Goal: Task Accomplishment & Management: Complete application form

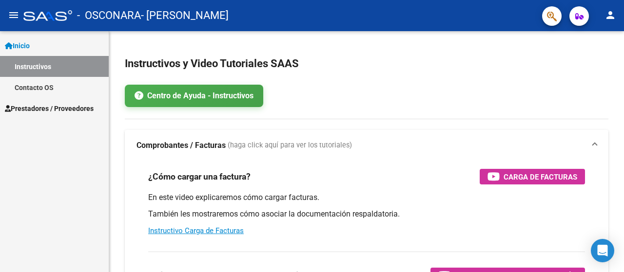
click at [69, 106] on span "Prestadores / Proveedores" at bounding box center [49, 108] width 89 height 11
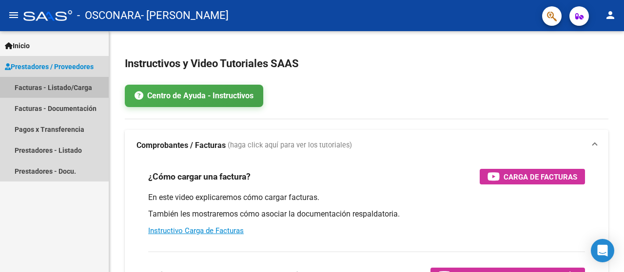
click at [75, 91] on link "Facturas - Listado/Carga" at bounding box center [54, 87] width 109 height 21
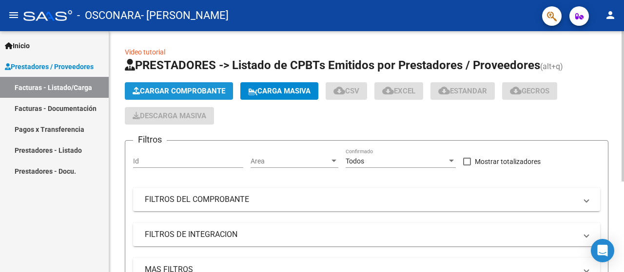
click at [153, 92] on span "Cargar Comprobante" at bounding box center [179, 91] width 93 height 9
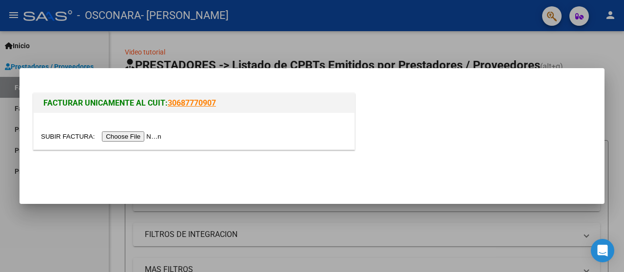
click at [130, 138] on input "file" at bounding box center [102, 137] width 123 height 10
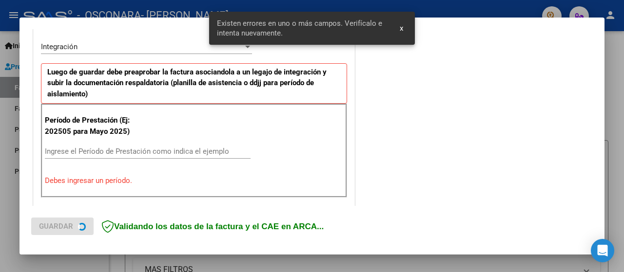
scroll to position [242, 0]
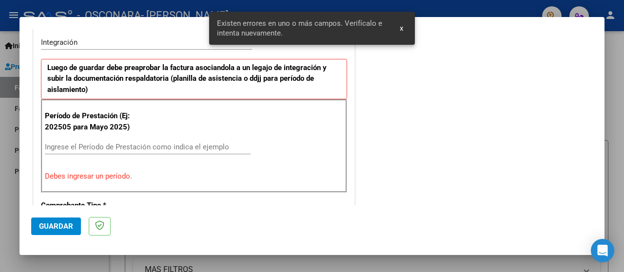
click at [139, 146] on input "Ingrese el Período de Prestación como indica el ejemplo" at bounding box center [148, 147] width 206 height 9
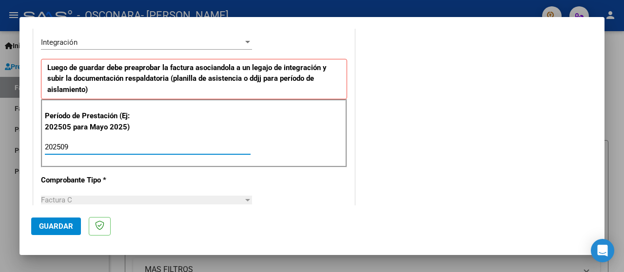
type input "202509"
click at [51, 220] on button "Guardar" at bounding box center [56, 227] width 50 height 18
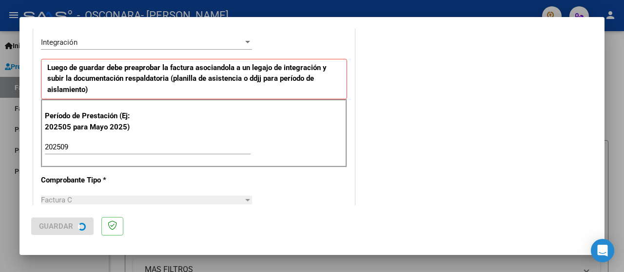
scroll to position [0, 0]
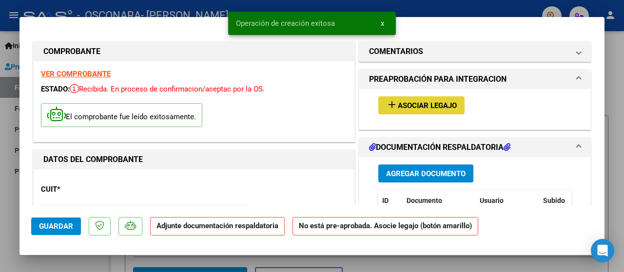
click at [406, 101] on span "Asociar Legajo" at bounding box center [427, 105] width 59 height 9
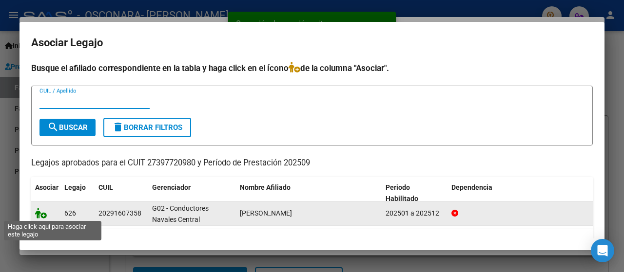
click at [41, 215] on icon at bounding box center [41, 213] width 12 height 11
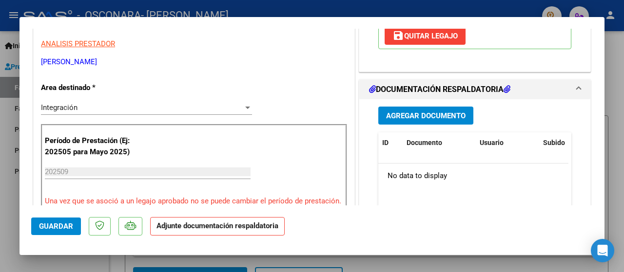
scroll to position [244, 0]
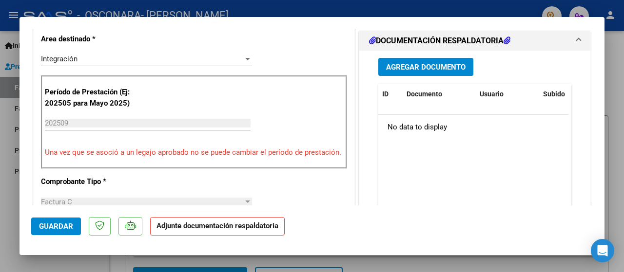
click at [420, 68] on span "Agregar Documento" at bounding box center [425, 67] width 79 height 9
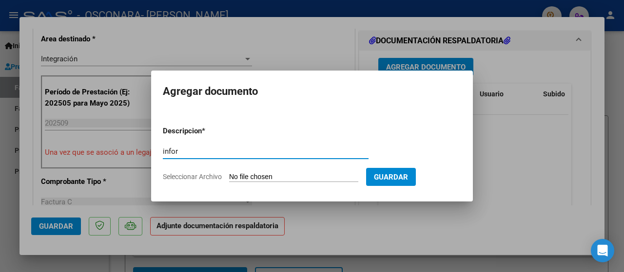
type input "infor"
click at [261, 178] on input "Seleccionar Archivo" at bounding box center [293, 177] width 129 height 9
type input "C:\fakepath\planilla informe (18) (1).pdf"
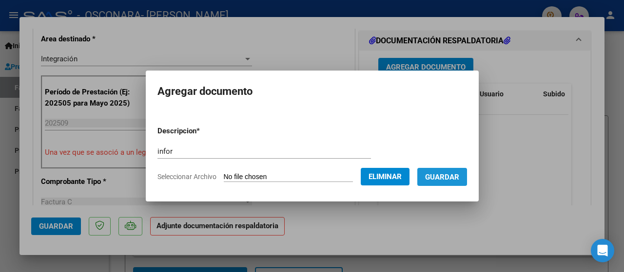
click at [449, 177] on span "Guardar" at bounding box center [442, 177] width 34 height 9
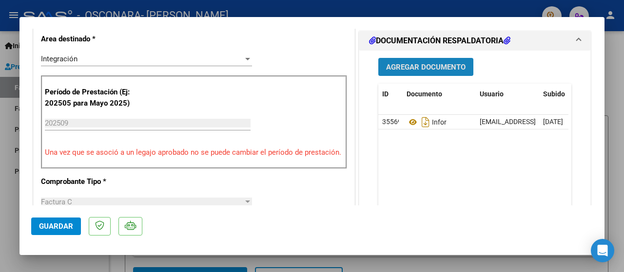
click at [424, 66] on span "Agregar Documento" at bounding box center [425, 67] width 79 height 9
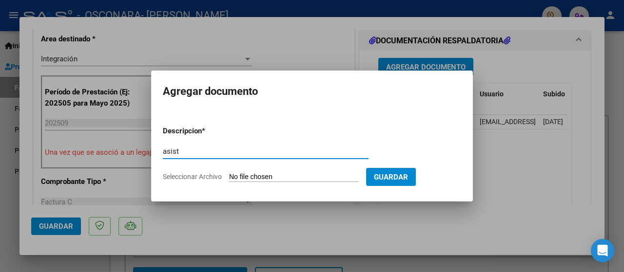
type input "asist"
click at [271, 171] on form "Descripcion * asist Escriba aquí una descripcion Seleccionar Archivo Guardar" at bounding box center [312, 153] width 298 height 71
click at [274, 174] on input "Seleccionar Archivo" at bounding box center [293, 177] width 129 height 9
type input "C:\fakepath\CamScanner [DATE] 11.39.pdf"
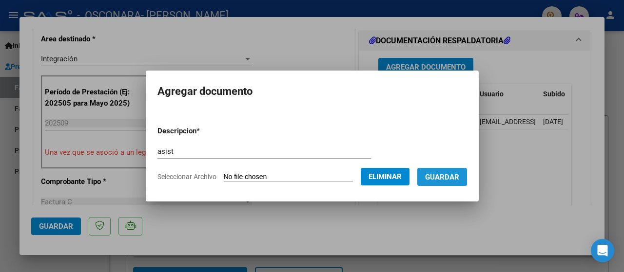
click at [444, 176] on span "Guardar" at bounding box center [442, 177] width 34 height 9
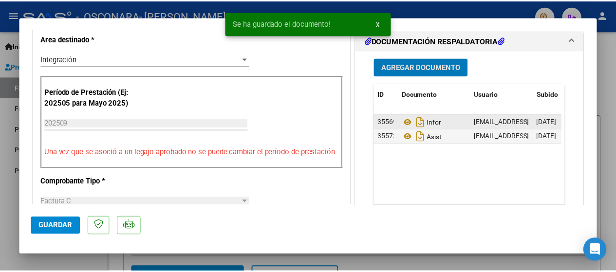
scroll to position [292, 0]
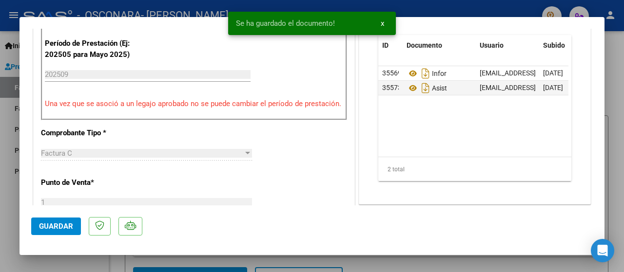
click at [54, 229] on span "Guardar" at bounding box center [56, 226] width 34 height 9
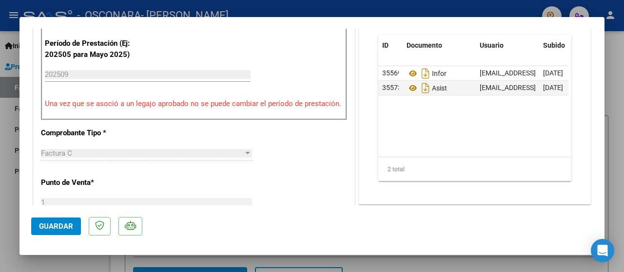
click at [613, 76] on div at bounding box center [312, 136] width 624 height 272
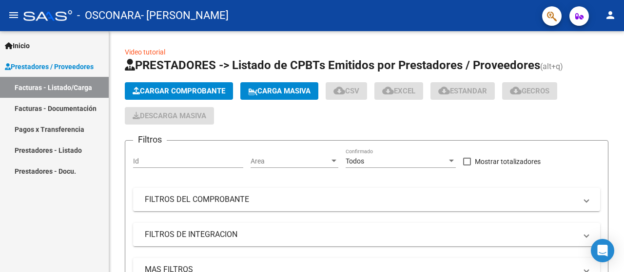
click at [612, 16] on mat-icon "person" at bounding box center [610, 15] width 12 height 12
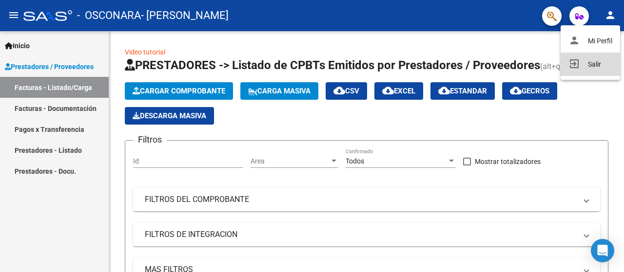
click at [599, 61] on button "exit_to_app Salir" at bounding box center [589, 64] width 59 height 23
